Goal: Information Seeking & Learning: Learn about a topic

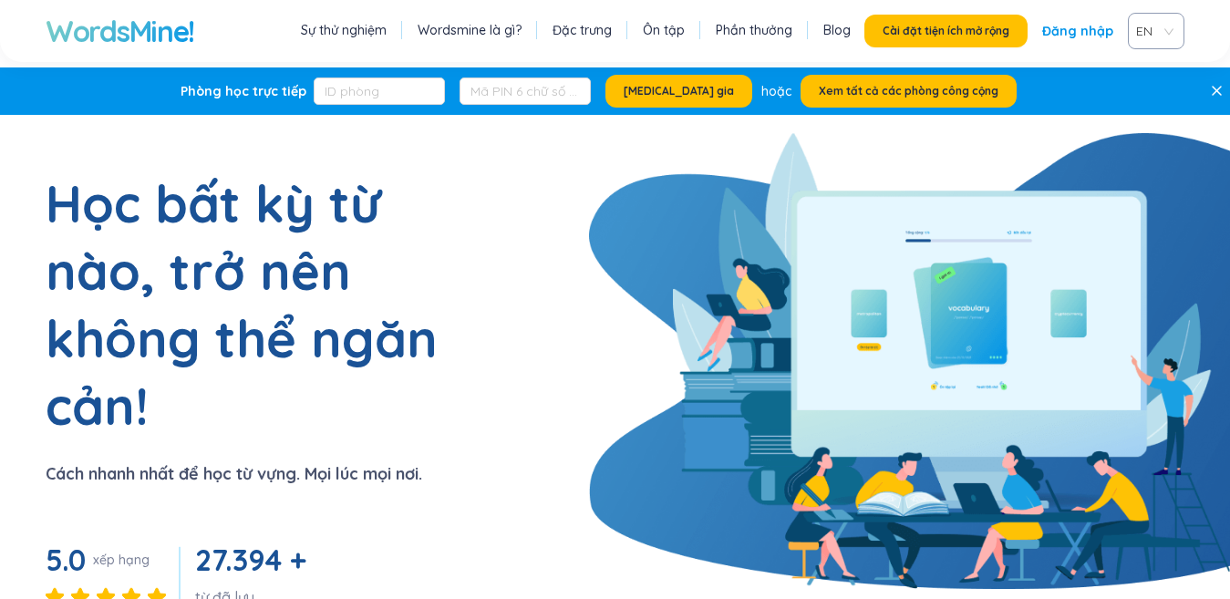
click at [1165, 28] on span "EN" at bounding box center [1152, 30] width 33 height 27
click at [1171, 100] on div "VIE" at bounding box center [1155, 100] width 35 height 20
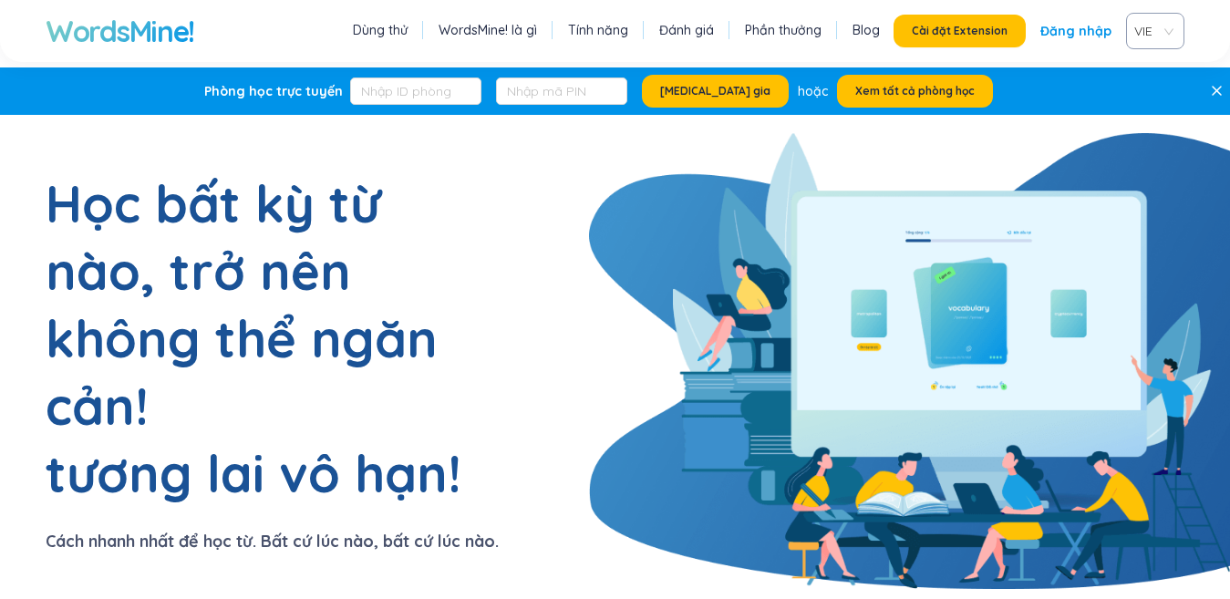
click at [1052, 24] on font "Đăng nhập" at bounding box center [1075, 31] width 71 height 16
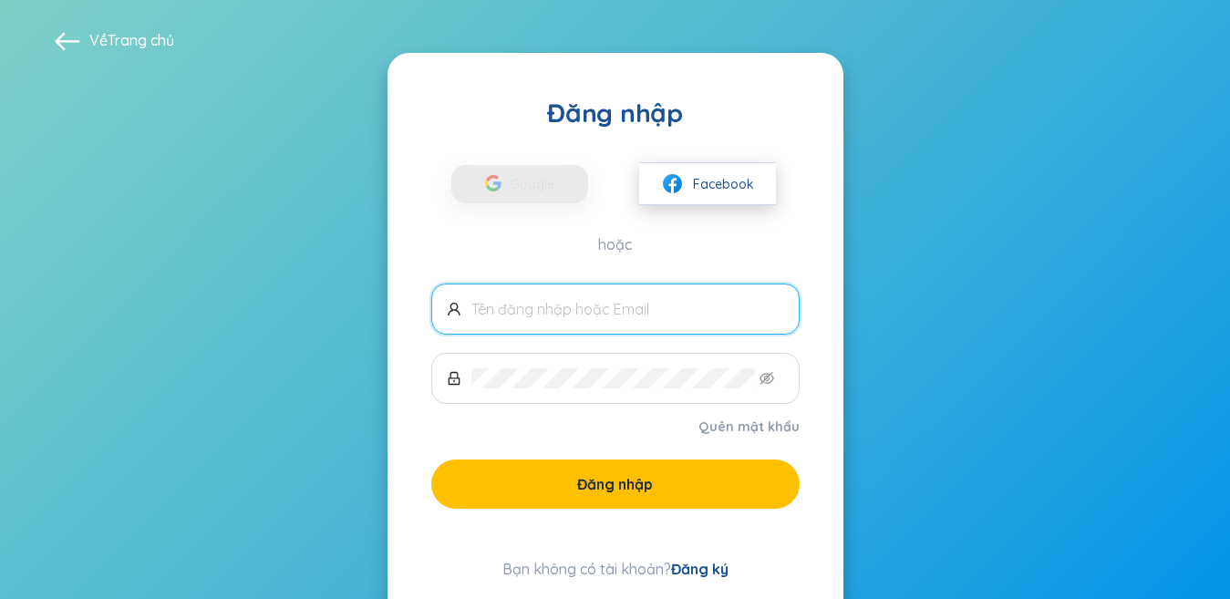
click at [739, 201] on button "Facebook" at bounding box center [707, 183] width 137 height 43
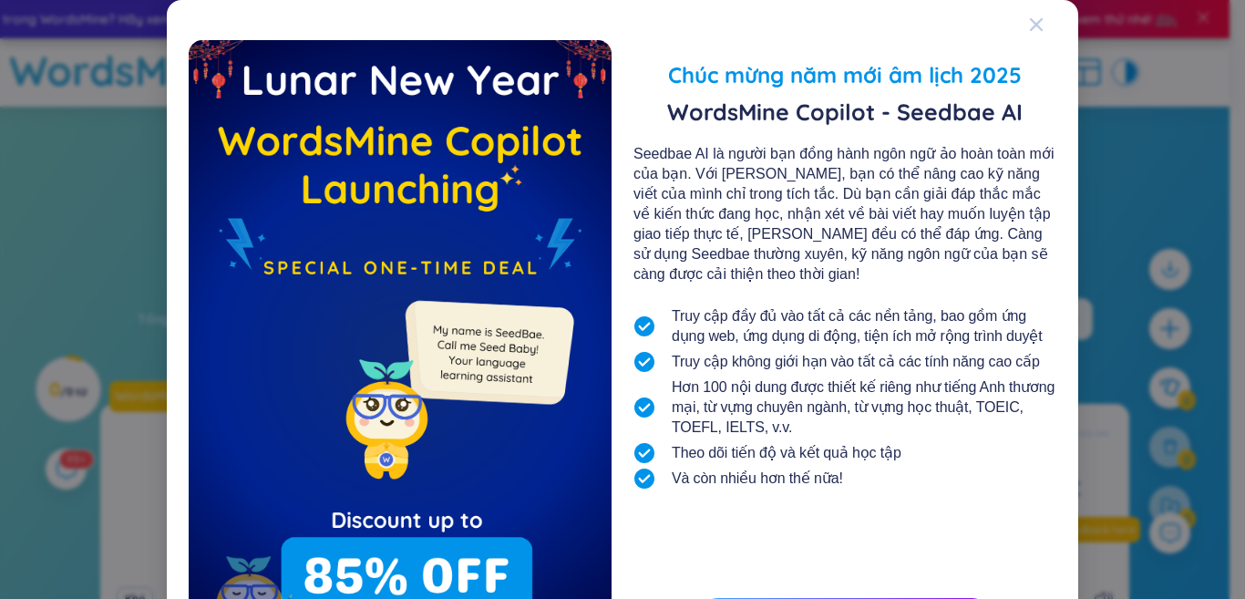
click at [1029, 19] on icon "Đóng" at bounding box center [1036, 24] width 15 height 15
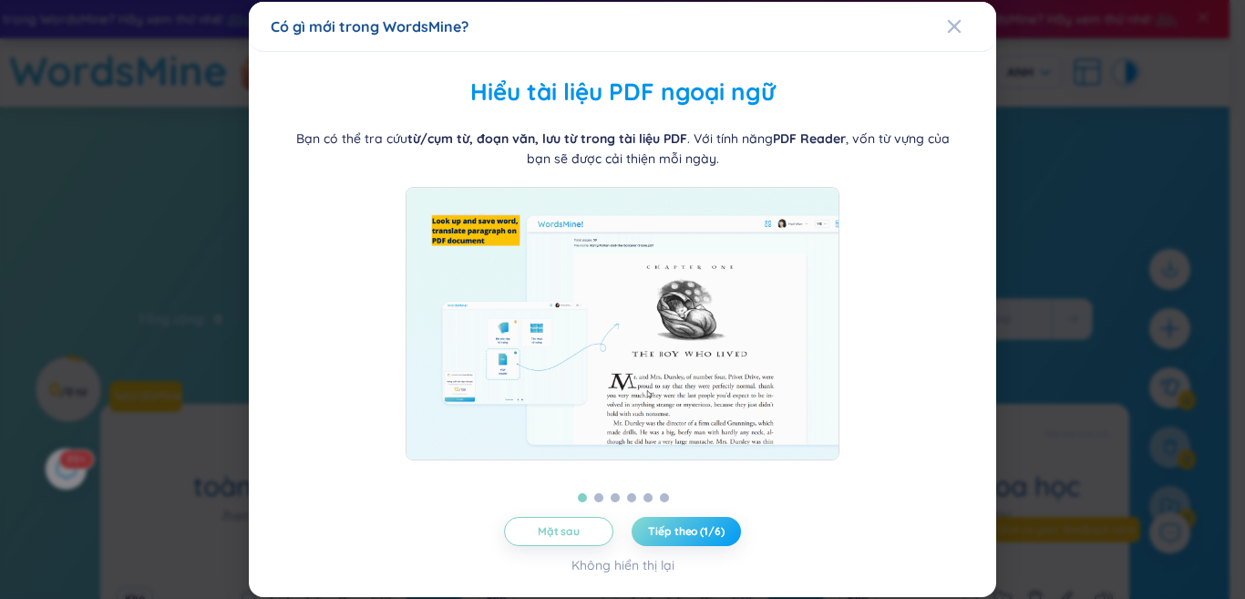
click at [661, 539] on span "Tiếp theo (1/6)" at bounding box center [686, 531] width 76 height 15
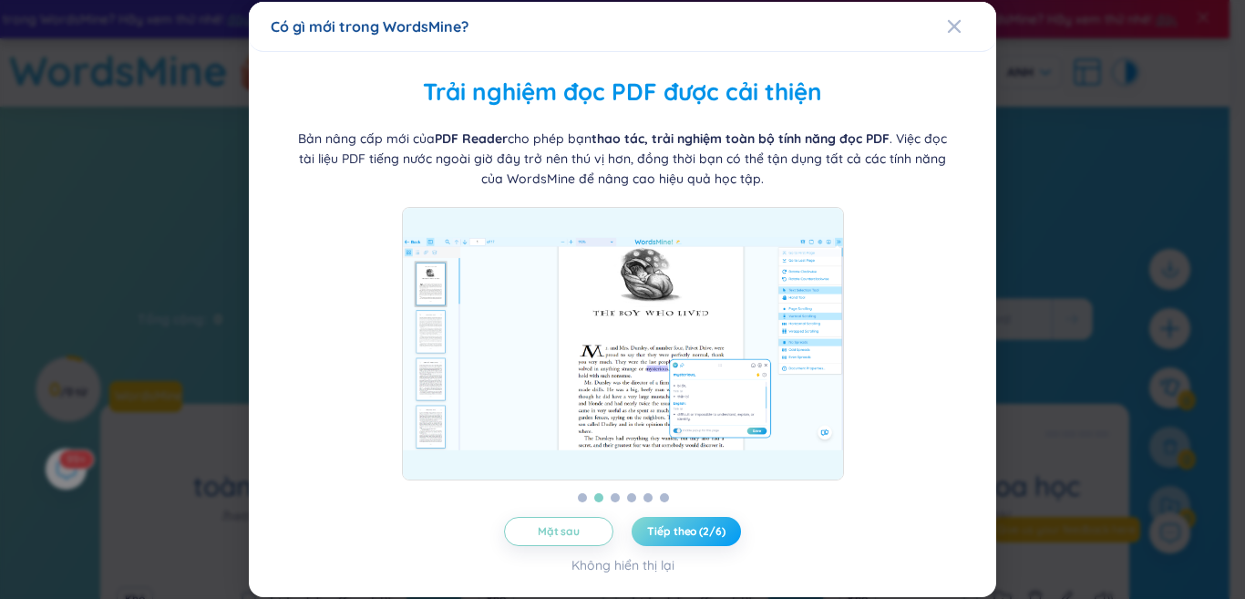
click at [664, 536] on font "Tiếp theo (2/6)" at bounding box center [685, 531] width 77 height 14
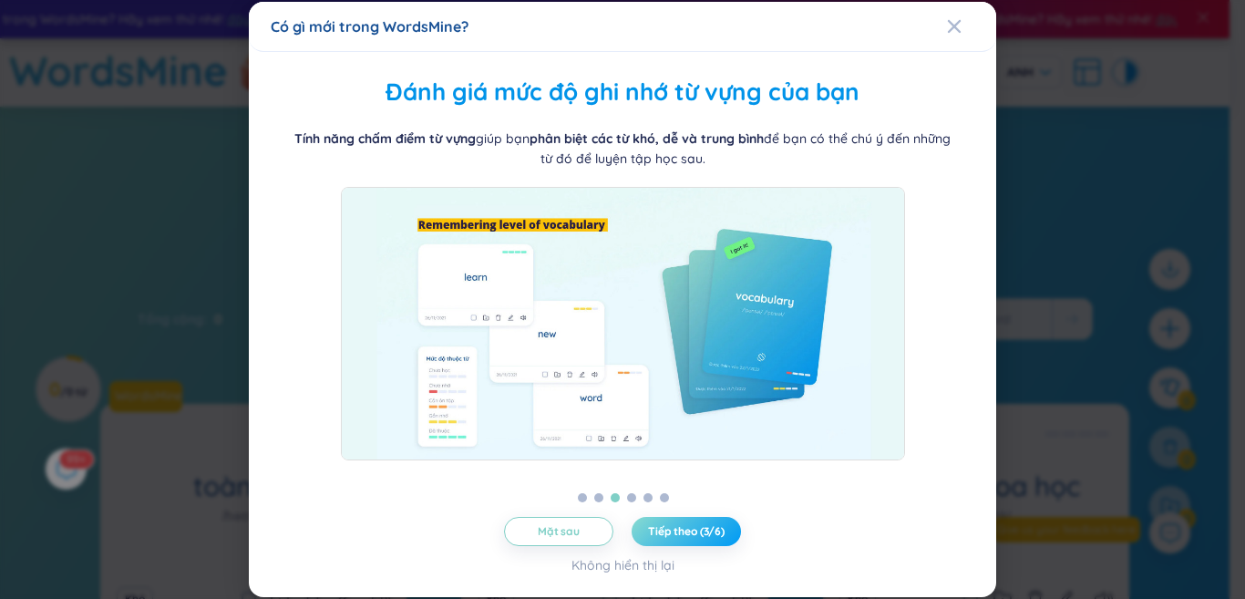
click at [664, 536] on font "Tiếp theo (3/6)" at bounding box center [686, 531] width 77 height 14
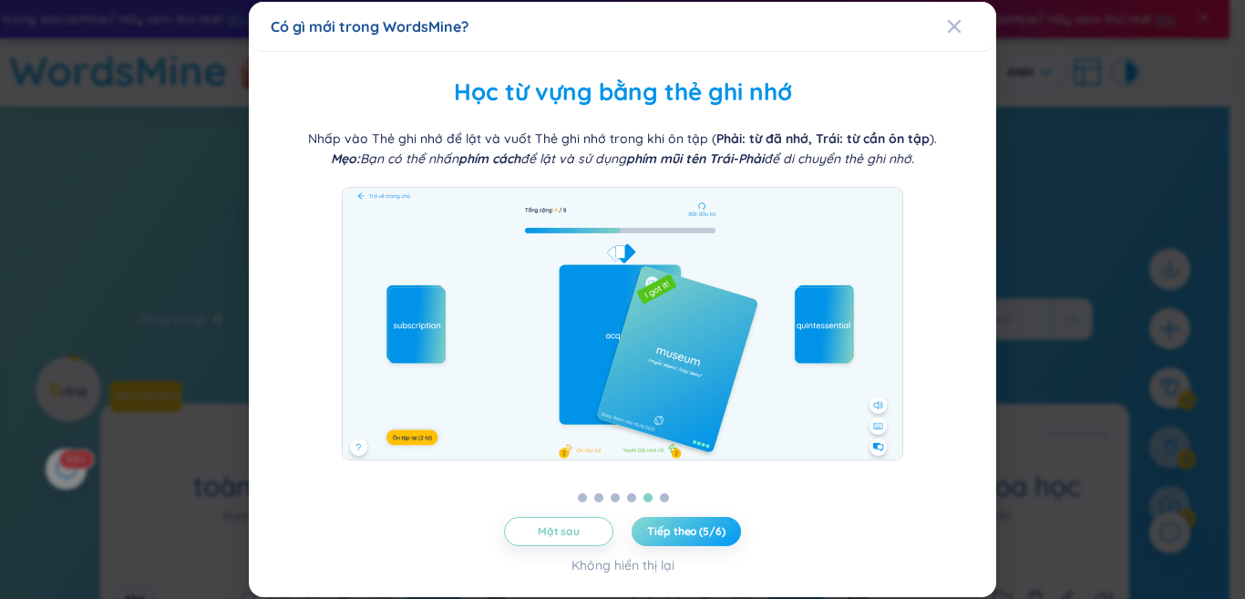
click at [664, 536] on font "Tiếp theo (5/6)" at bounding box center [685, 531] width 77 height 14
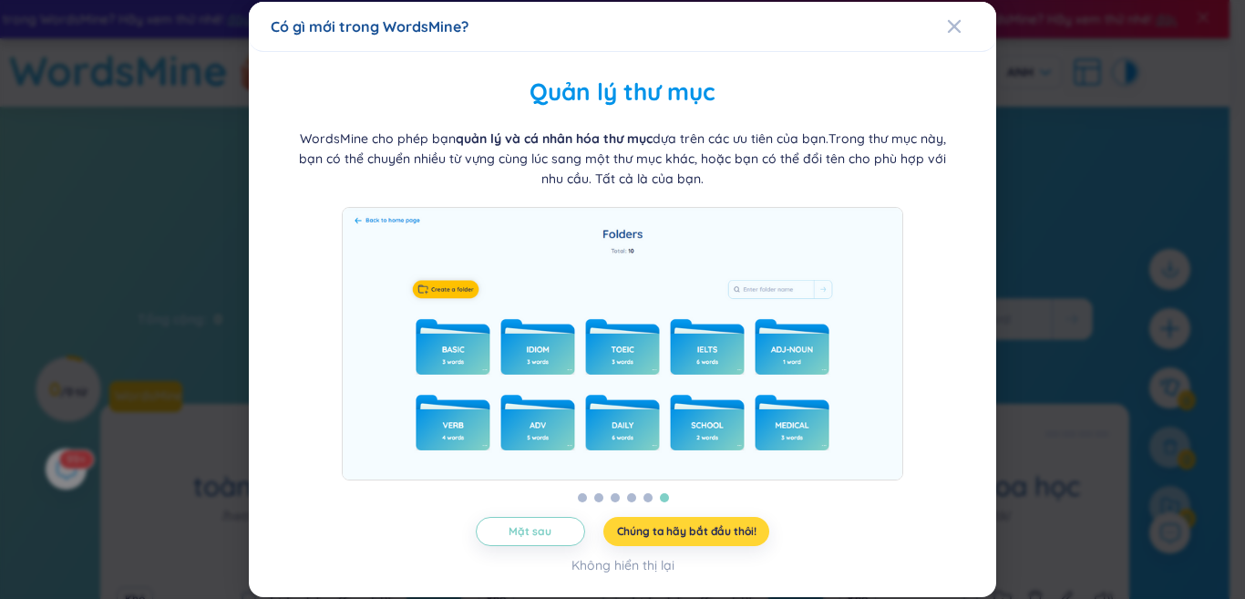
click at [685, 515] on div "Quản lý thư mục WordsMine cho phép bạn quản lý và cá nhân hóa thư mục dựa trên …" at bounding box center [623, 325] width 704 height 502
click at [675, 534] on font "Chúng ta hãy bắt đầu thôi!" at bounding box center [686, 531] width 139 height 14
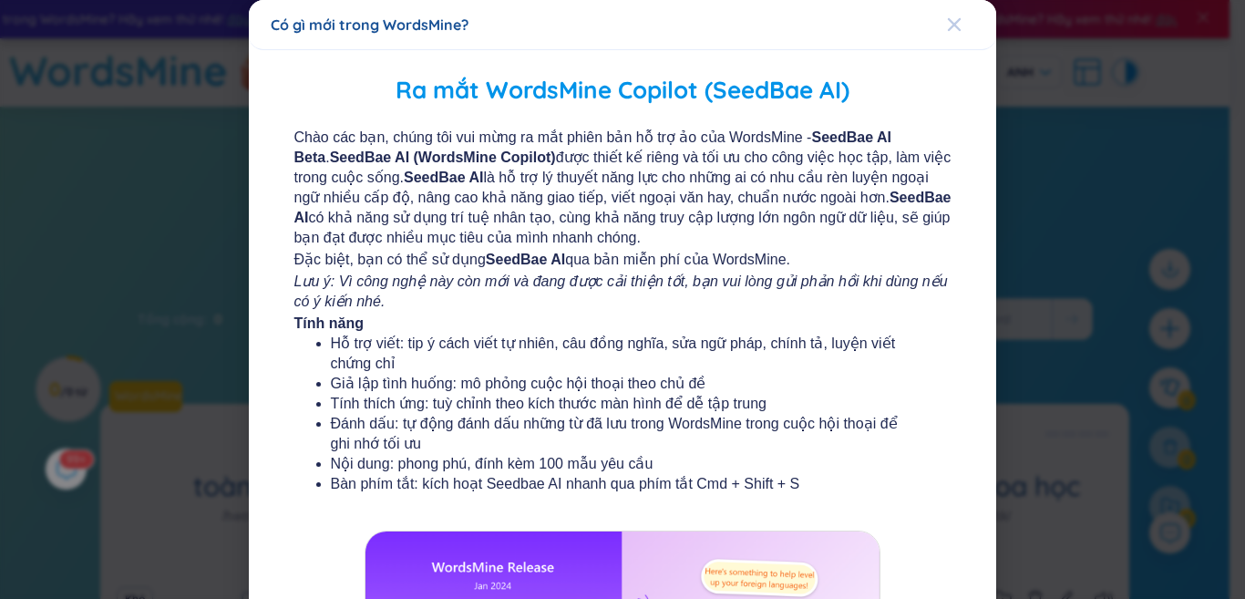
click at [947, 17] on icon "Đóng" at bounding box center [954, 24] width 15 height 15
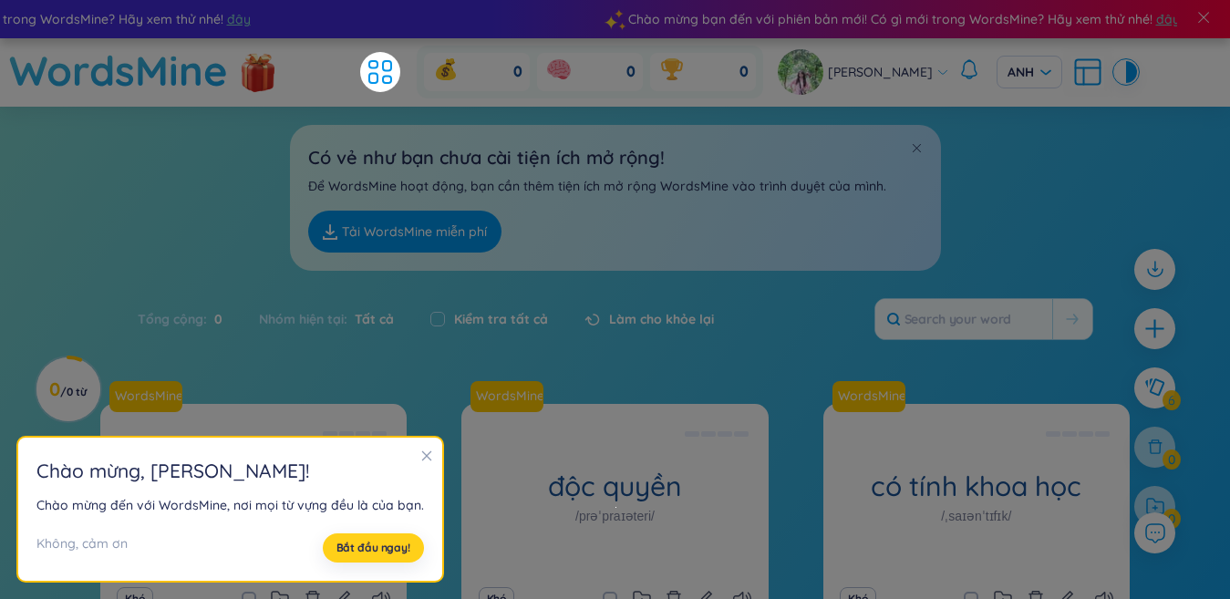
click at [346, 550] on font "Bắt đầu ngay!" at bounding box center [373, 548] width 74 height 14
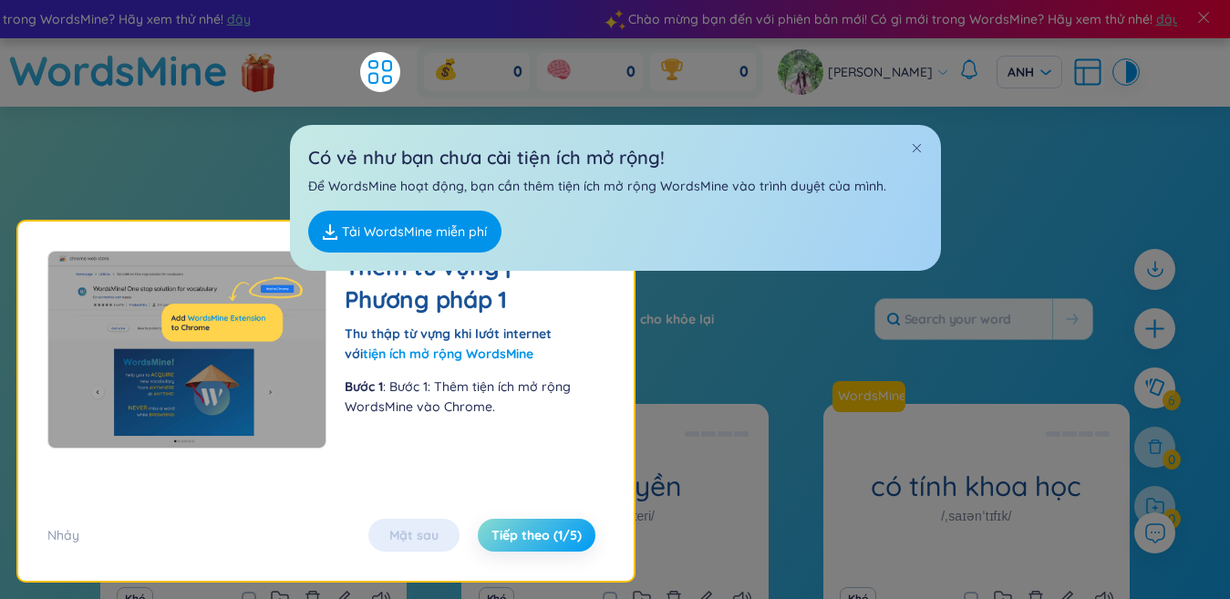
click at [534, 530] on font "Tiếp theo (1/5)" at bounding box center [536, 535] width 90 height 16
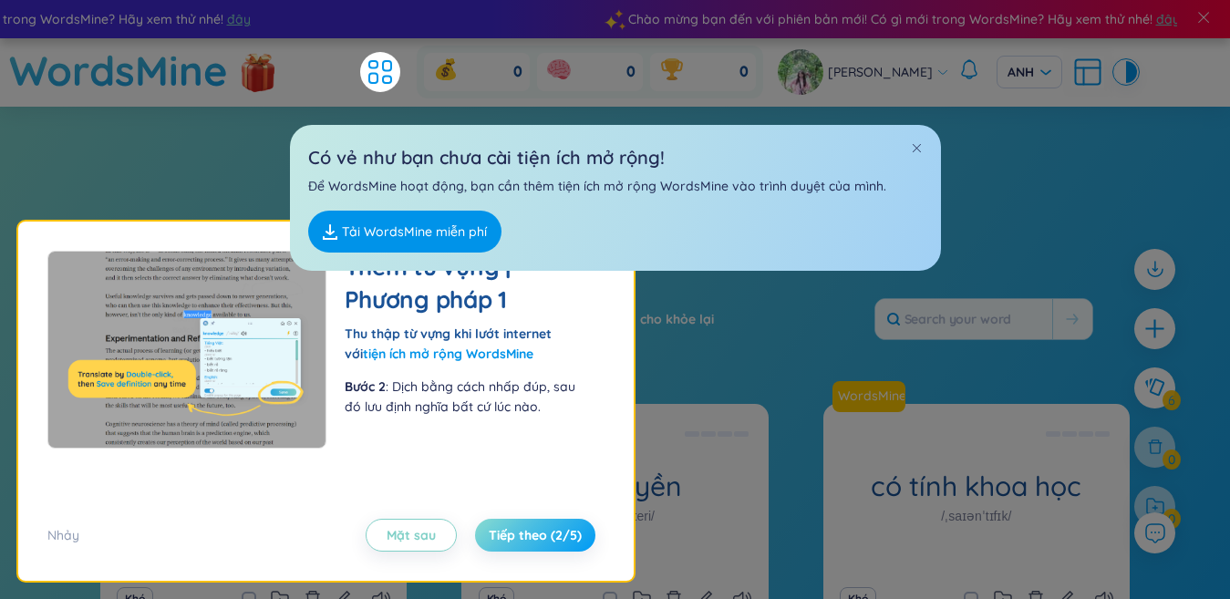
click at [534, 530] on font "Tiếp theo (2/5)" at bounding box center [535, 535] width 93 height 16
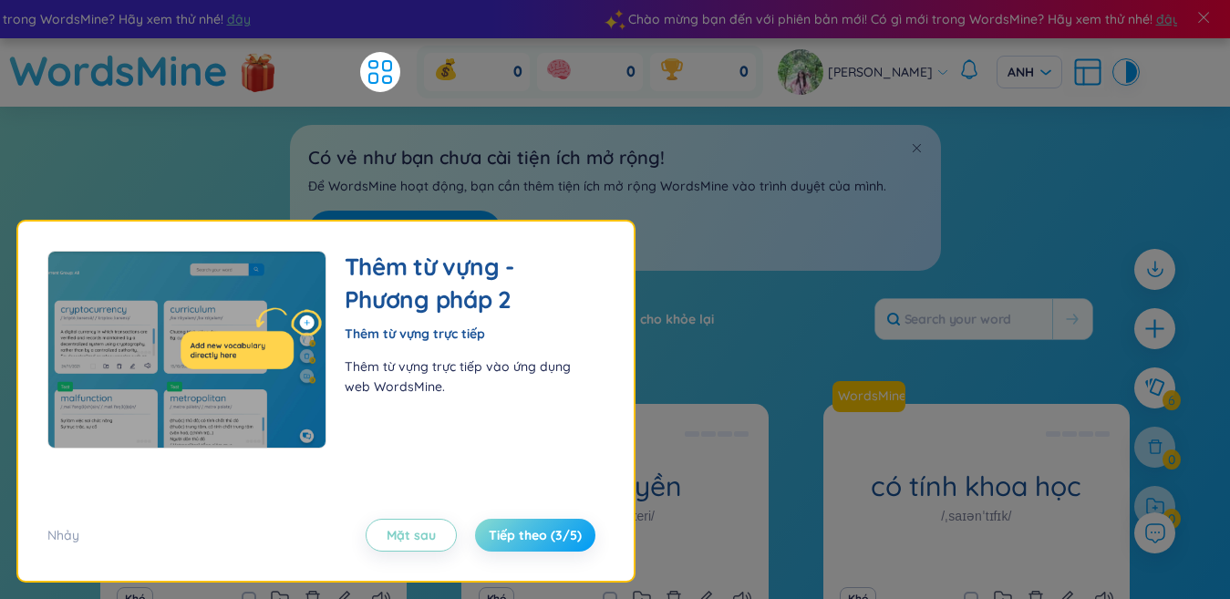
click at [534, 530] on font "Tiếp theo (3/5)" at bounding box center [535, 535] width 93 height 16
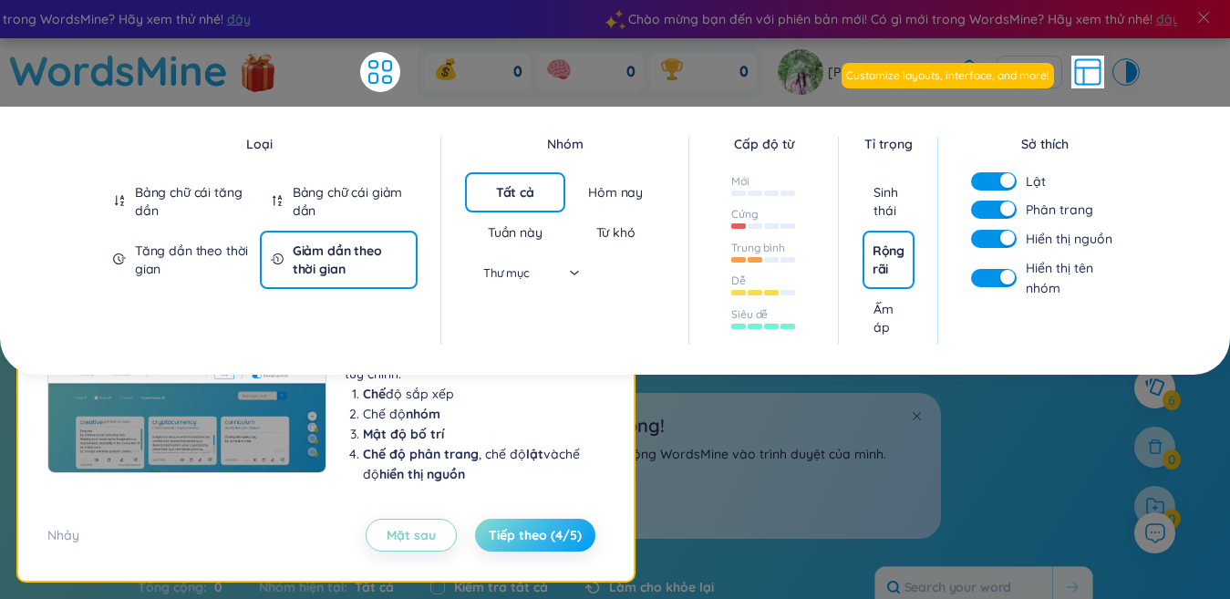
click at [534, 530] on font "Tiếp theo (4/5)" at bounding box center [535, 535] width 93 height 16
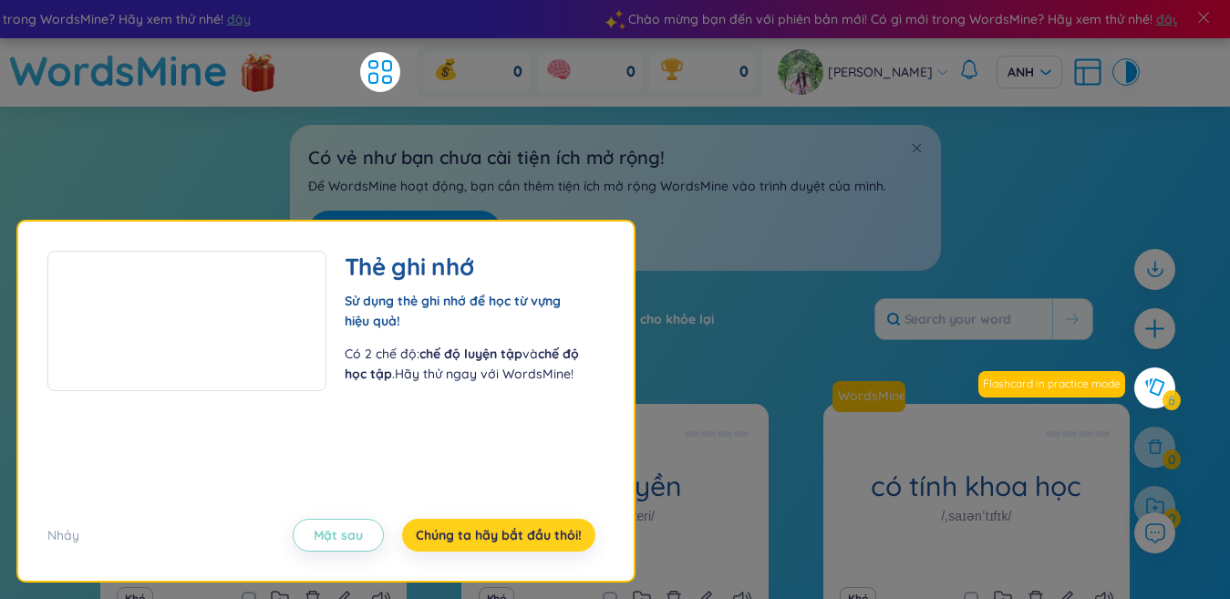
click at [534, 530] on font "Chúng ta hãy bắt đầu thôi!" at bounding box center [499, 535] width 166 height 16
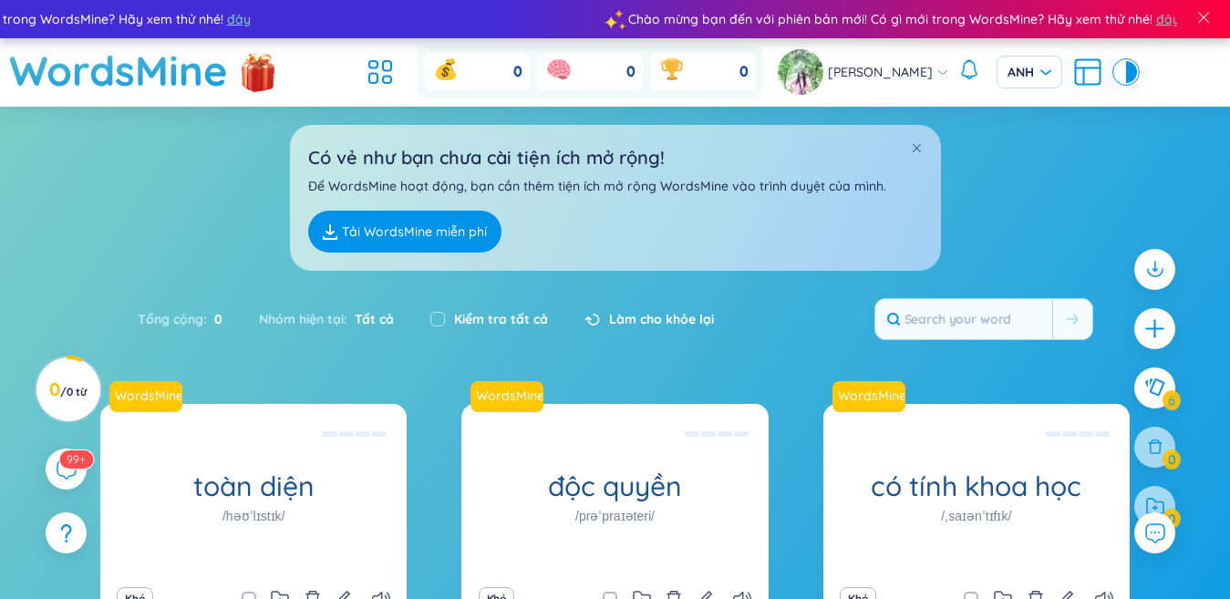
click at [397, 240] on font "Tải WordsMine miễn phí" at bounding box center [414, 231] width 145 height 16
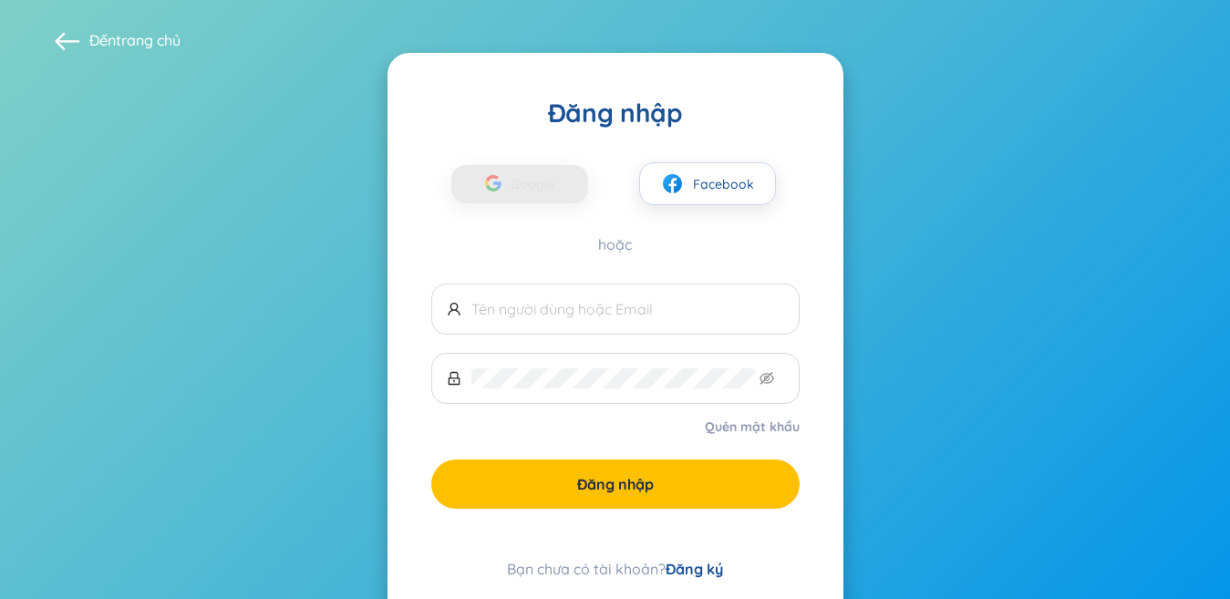
click at [694, 188] on font "Facebook" at bounding box center [723, 184] width 61 height 16
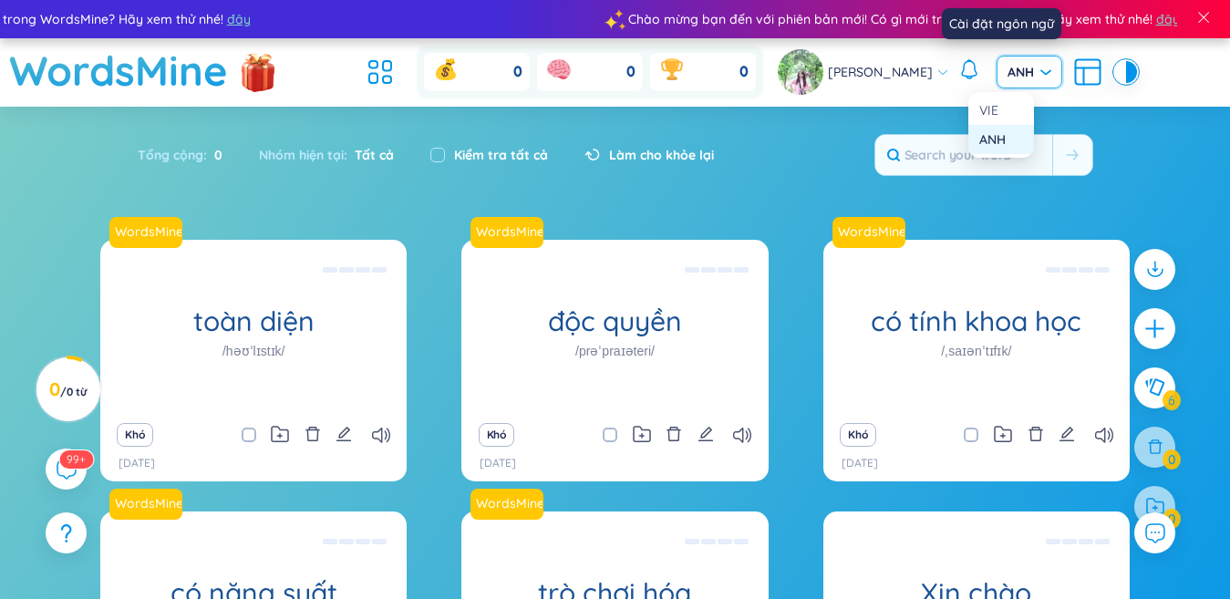
click at [985, 105] on font "VIE" at bounding box center [988, 110] width 19 height 16
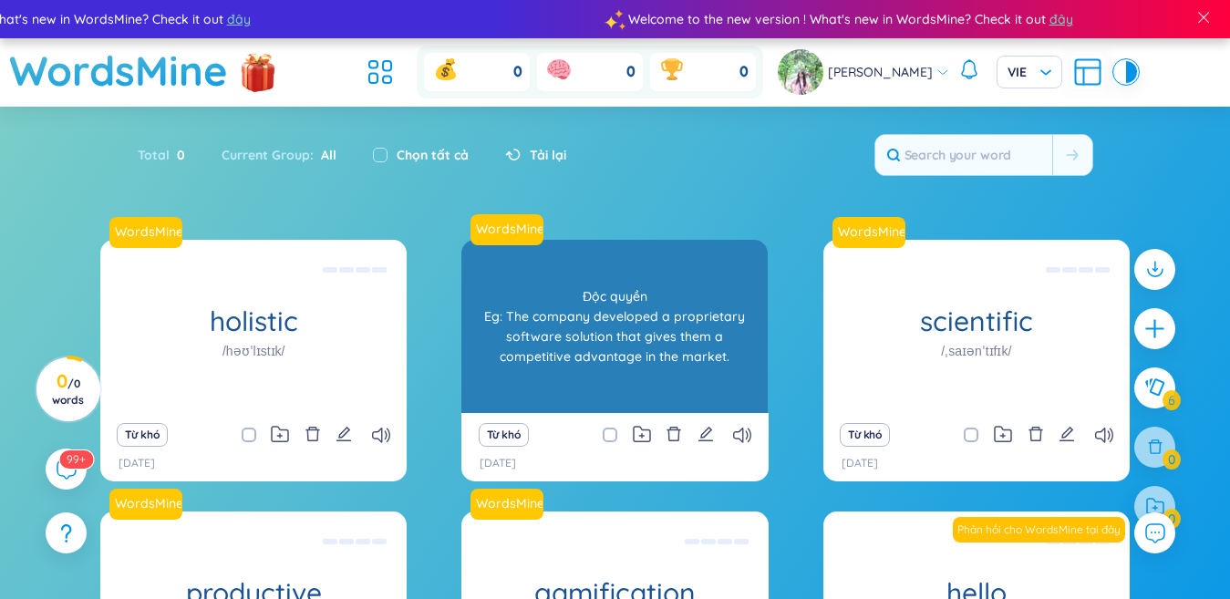
click at [670, 299] on div "Độc quyền Eg: The company developed a proprietary software solution that gives …" at bounding box center [614, 326] width 288 height 164
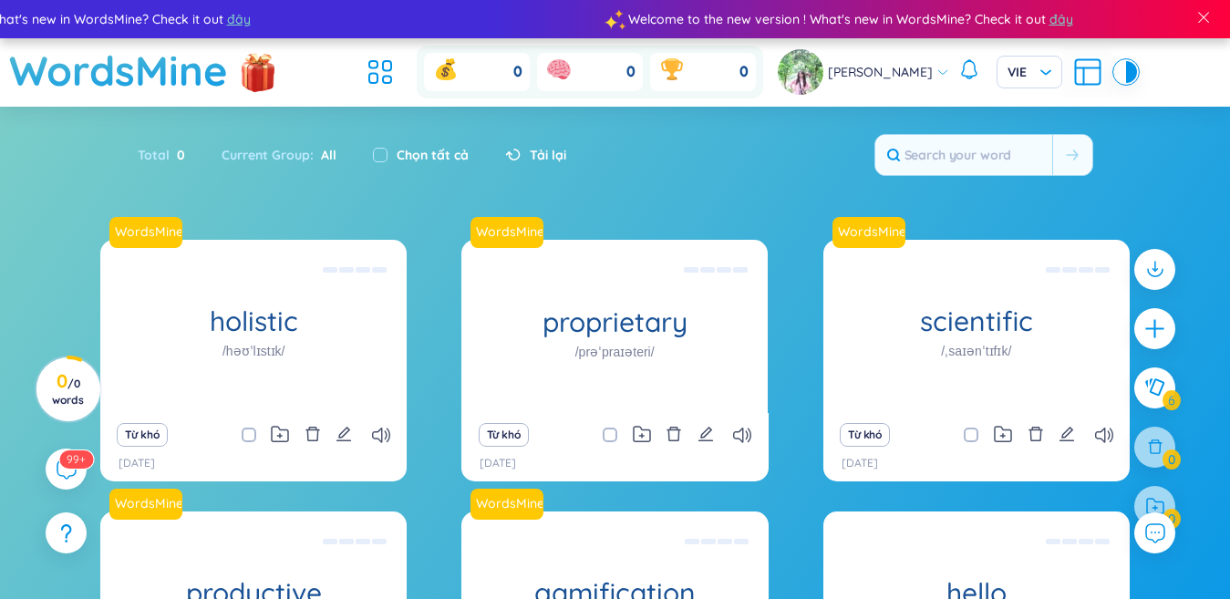
click at [409, 73] on ul at bounding box center [384, 72] width 49 height 40
click at [397, 77] on icon at bounding box center [380, 72] width 33 height 33
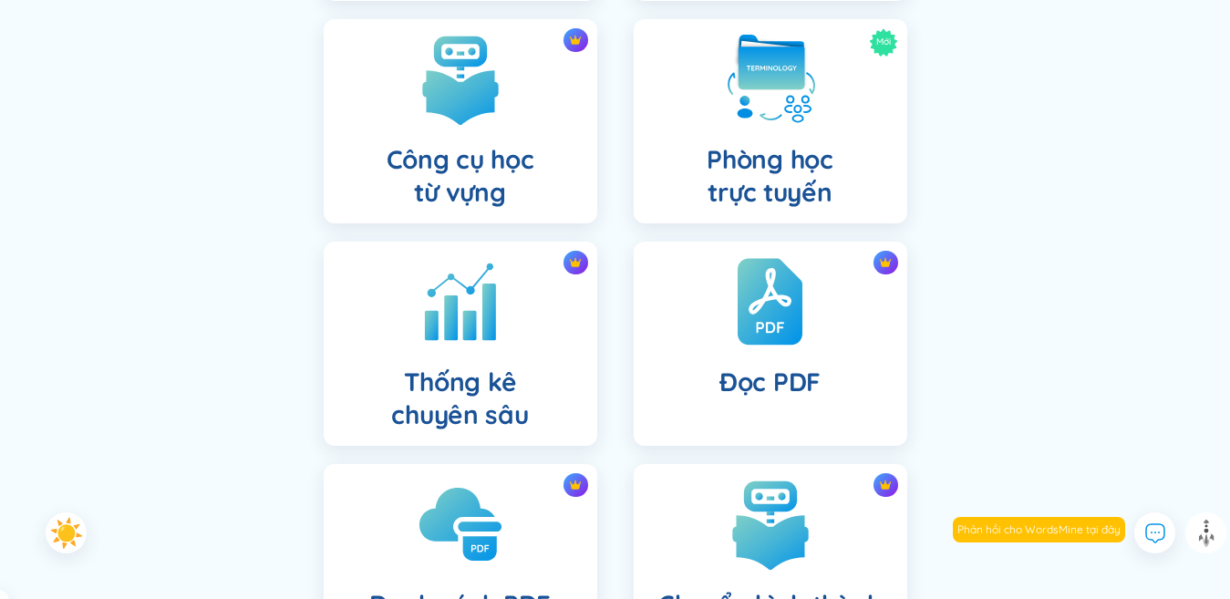
scroll to position [621, 0]
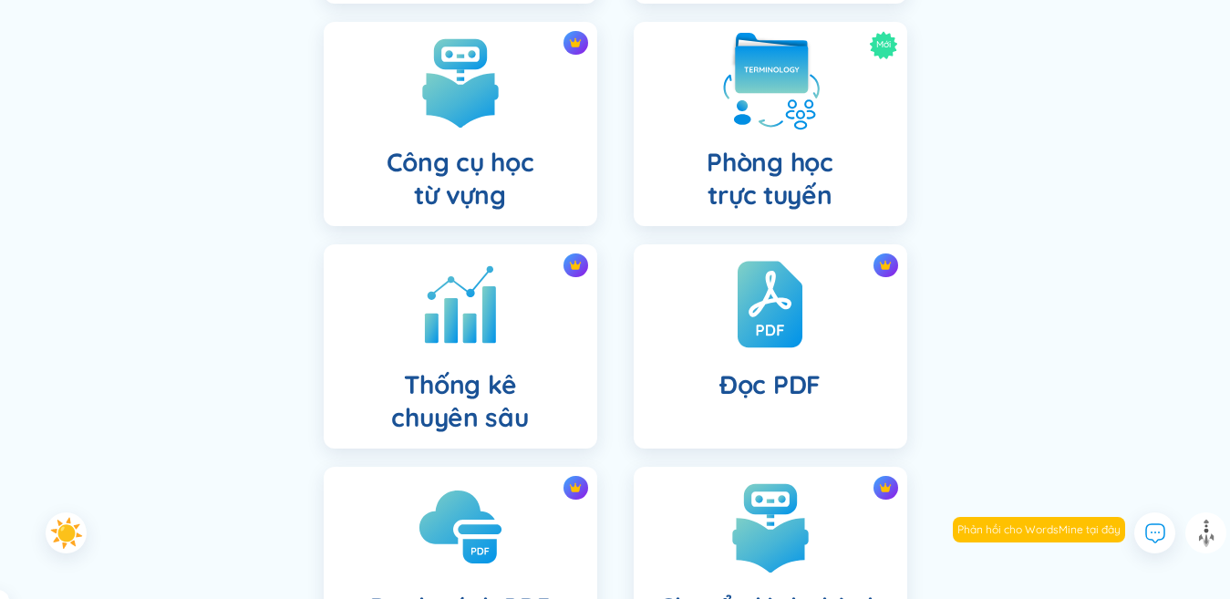
click at [769, 112] on img at bounding box center [770, 82] width 100 height 100
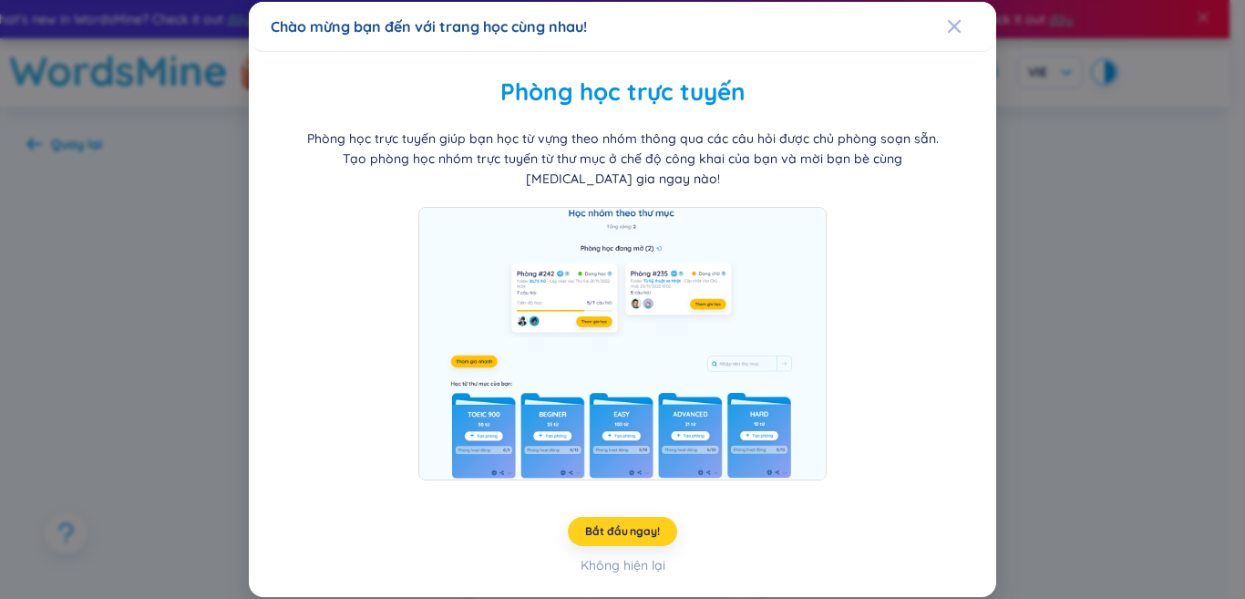
click at [612, 518] on button "Bắt đầu ngay!" at bounding box center [622, 531] width 109 height 29
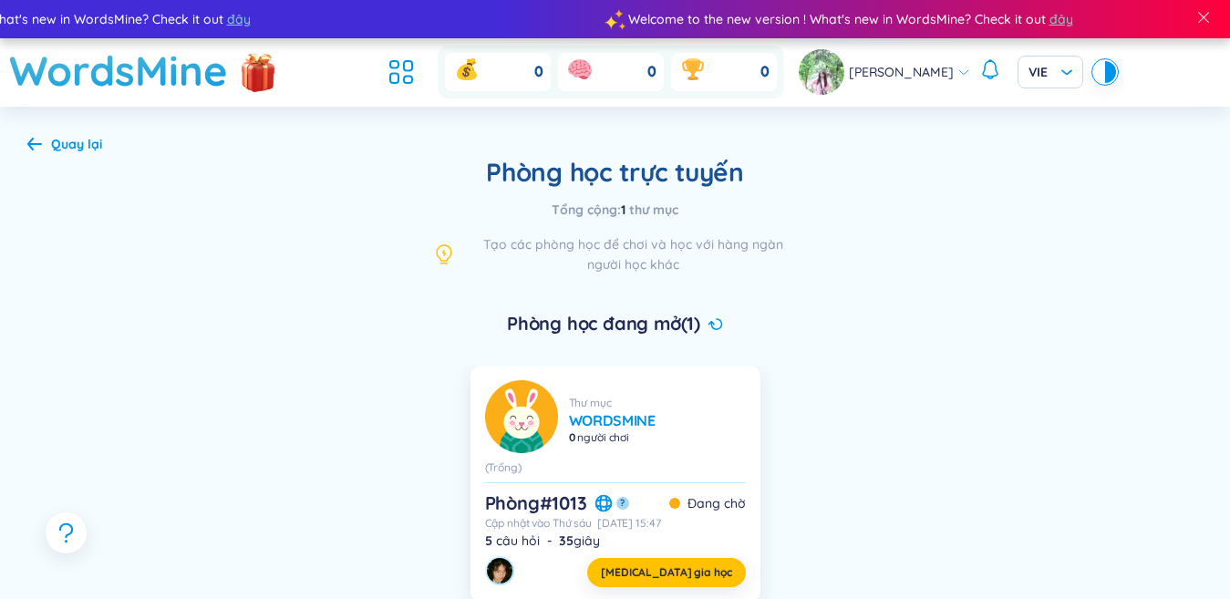
click at [767, 430] on li "Thư mục WordsMine 0 người chơi (Trống) Phòng # 1013 ? Đang chờ Cập nhật vào Thứ…" at bounding box center [615, 491] width 312 height 251
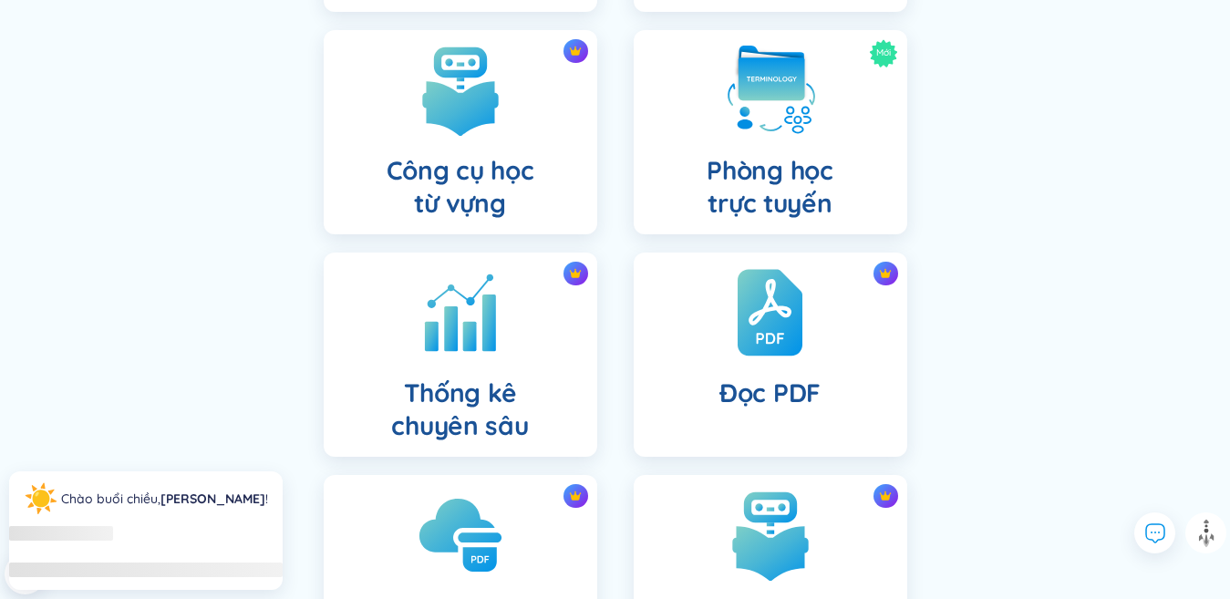
scroll to position [621, 0]
